Goal: Check status: Check status

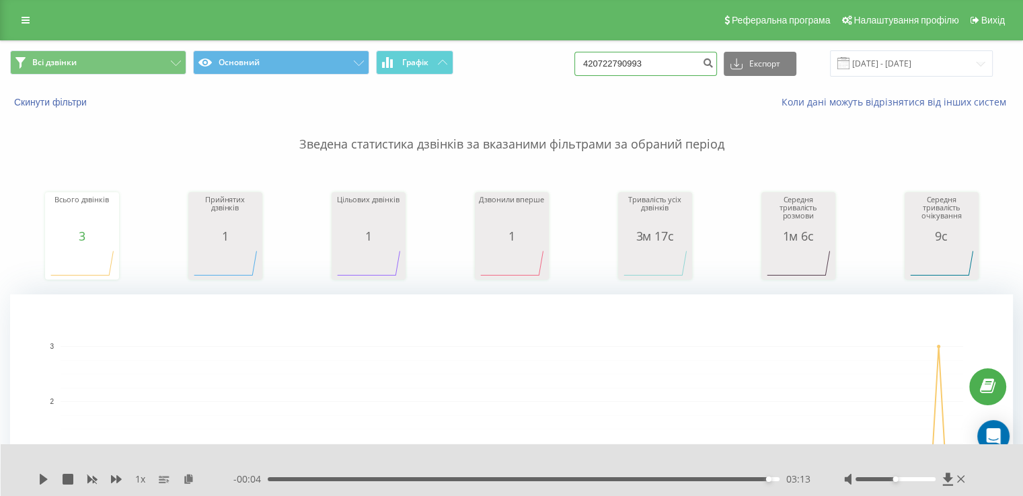
drag, startPoint x: 678, startPoint y: 59, endPoint x: 532, endPoint y: 72, distance: 146.5
click at [535, 73] on div "Всі дзвінки Основний Графік 420722790993 Експорт .csv .xls .xlsx 20.05.2025 - 2…" at bounding box center [511, 63] width 1003 height 26
type input "725026939"
click at [714, 62] on icon "submit" at bounding box center [707, 61] width 11 height 8
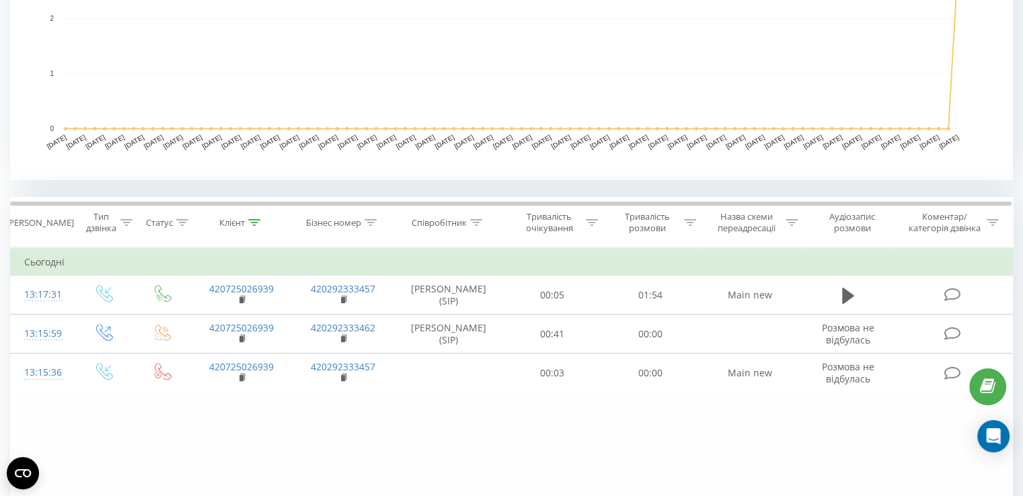
scroll to position [385, 0]
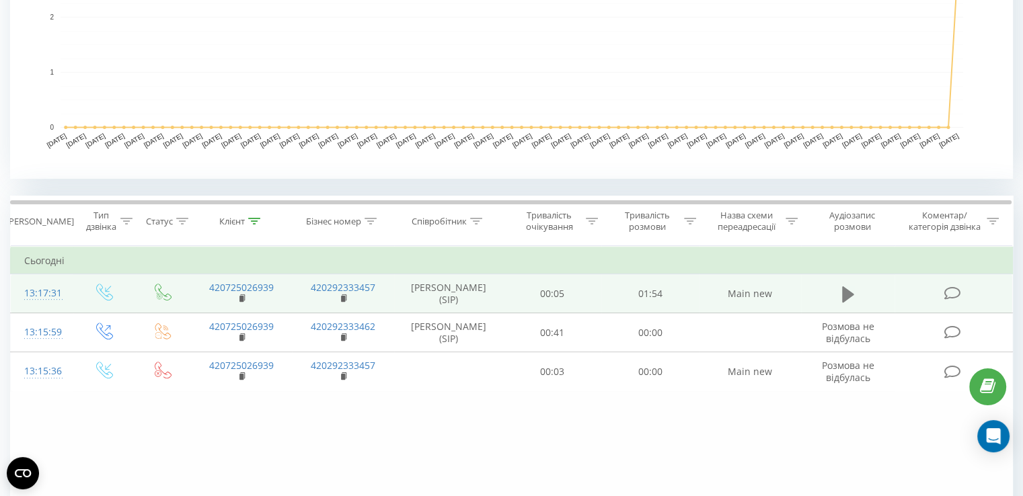
click at [841, 290] on button at bounding box center [848, 295] width 20 height 20
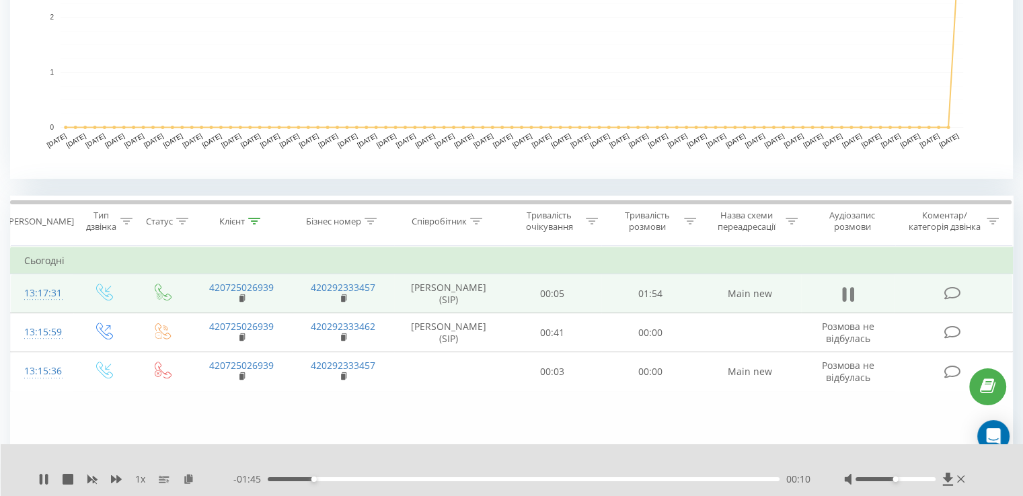
click at [841, 297] on button at bounding box center [848, 295] width 20 height 20
click at [846, 293] on icon at bounding box center [848, 294] width 12 height 16
click at [846, 302] on icon at bounding box center [848, 294] width 12 height 19
click at [854, 294] on button at bounding box center [848, 295] width 20 height 20
click at [243, 299] on rect at bounding box center [241, 299] width 4 height 6
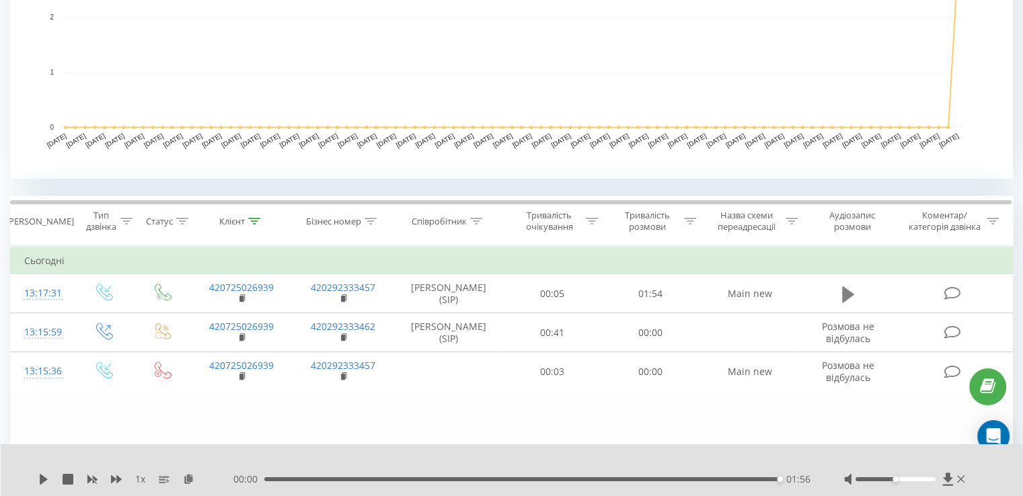
click at [847, 292] on icon at bounding box center [848, 294] width 12 height 16
click at [843, 289] on icon at bounding box center [848, 294] width 12 height 16
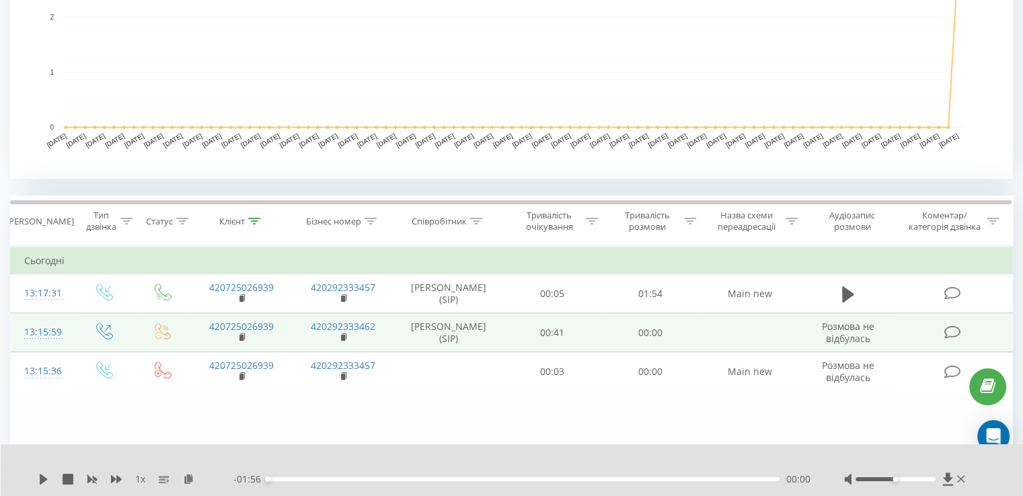
click at [858, 340] on span "Розмова не відбулась" at bounding box center [848, 332] width 52 height 25
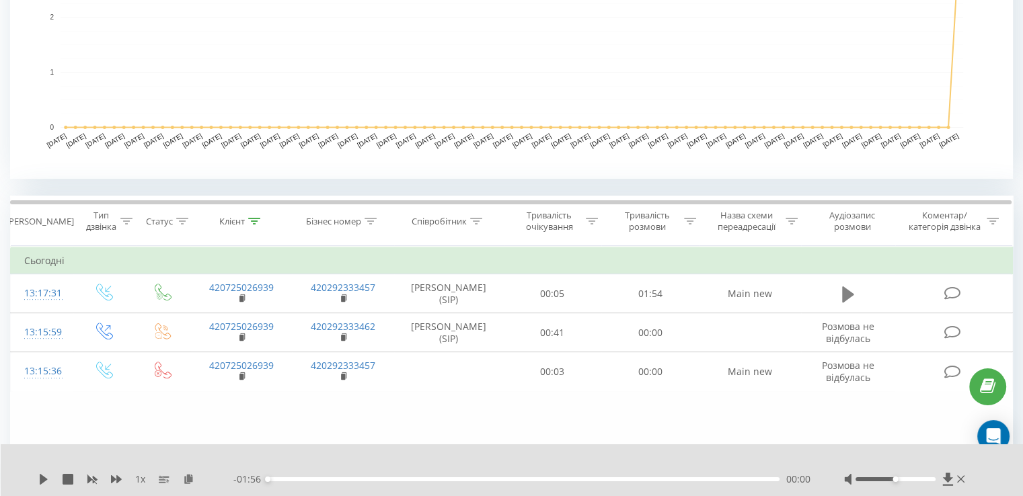
click at [842, 295] on icon at bounding box center [848, 294] width 12 height 16
click at [850, 295] on icon at bounding box center [848, 294] width 12 height 19
